Goal: Task Accomplishment & Management: Manage account settings

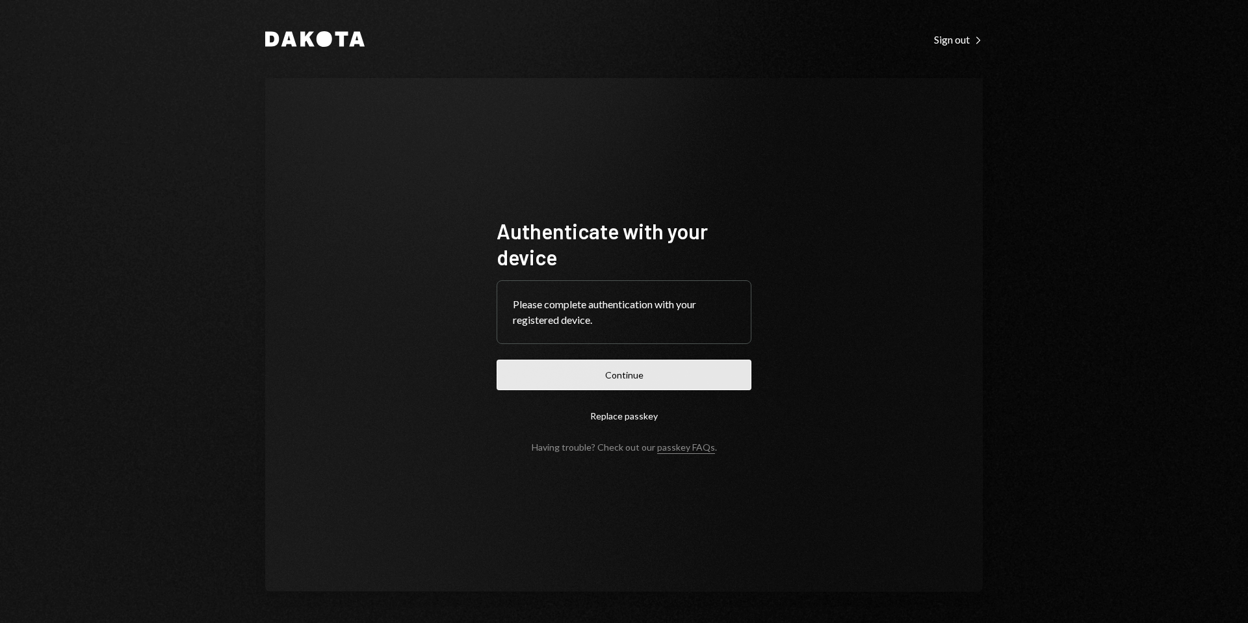
click at [643, 385] on button "Continue" at bounding box center [623, 374] width 255 height 31
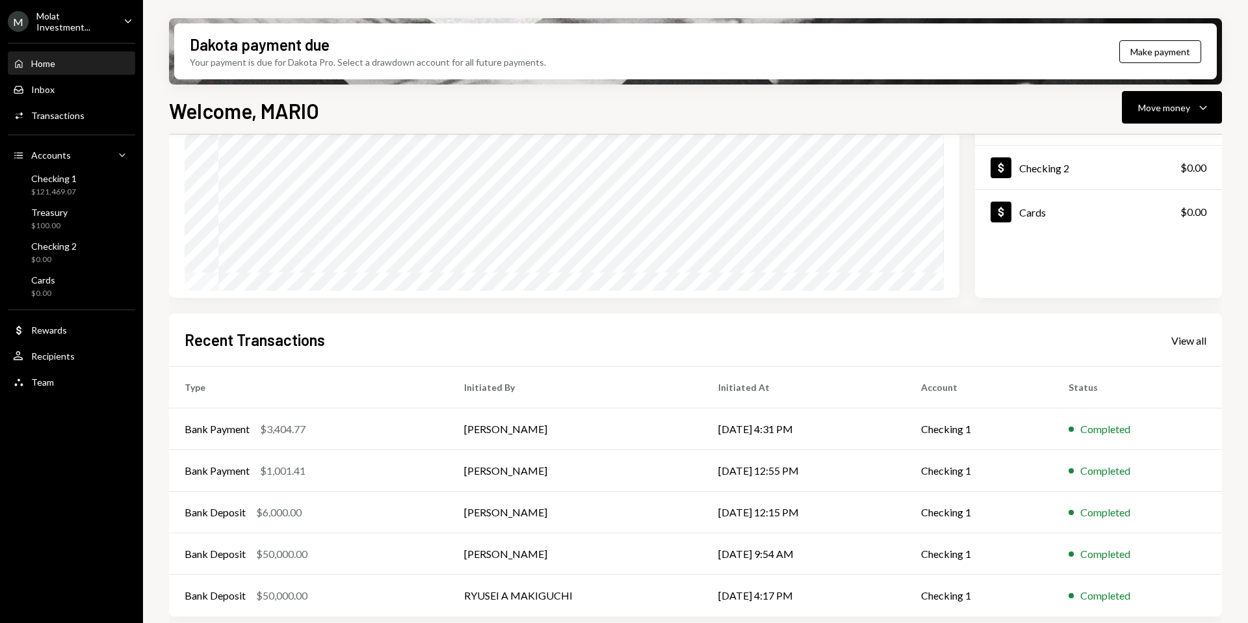
scroll to position [161, 0]
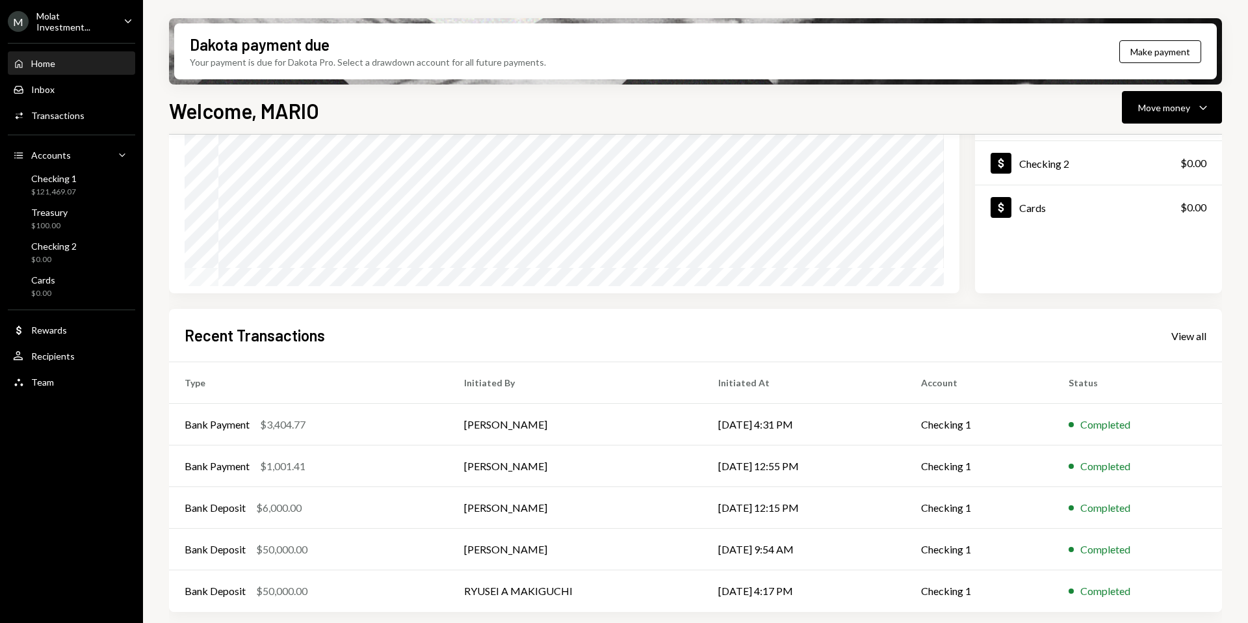
click at [57, 26] on div "M Molat Investment..." at bounding box center [60, 21] width 105 height 22
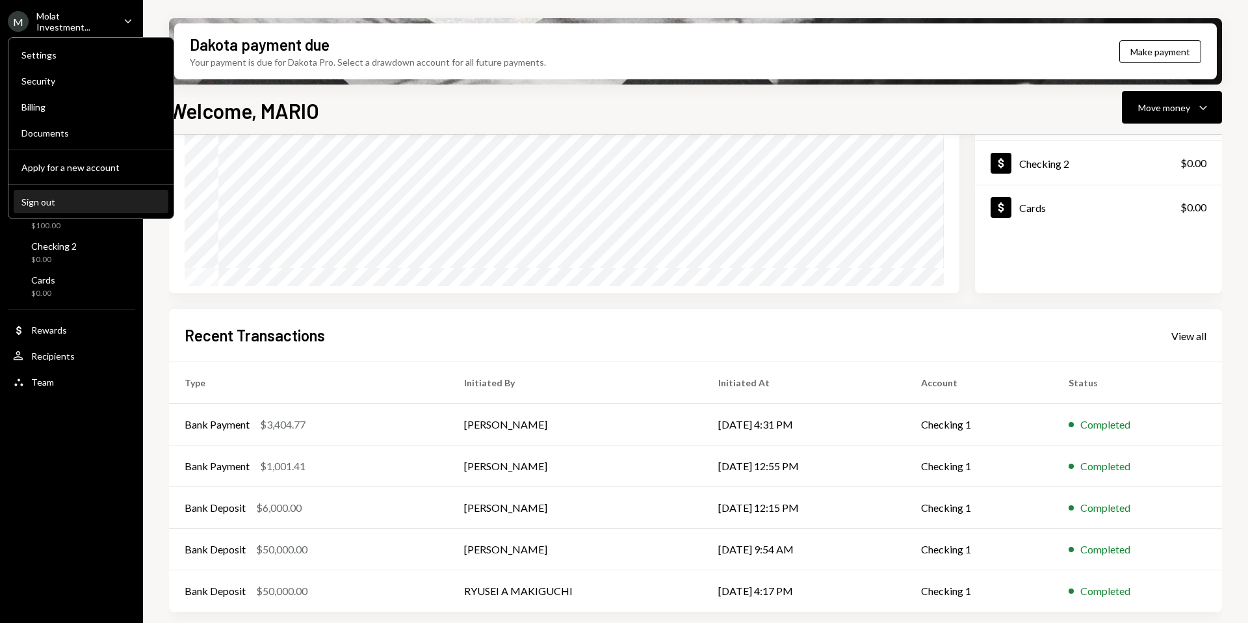
click at [41, 197] on div "Sign out" at bounding box center [90, 201] width 139 height 11
